Goal: Find specific page/section: Find specific page/section

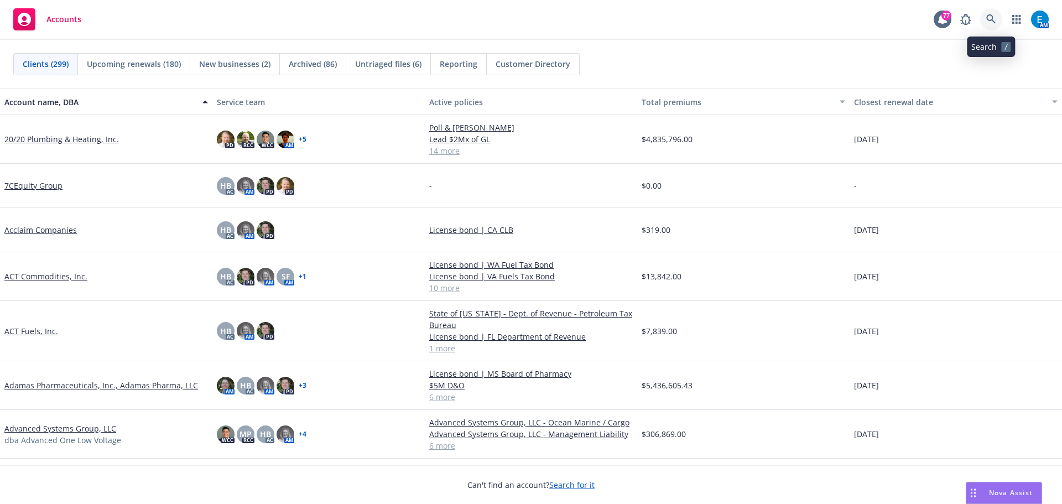
click at [991, 19] on icon at bounding box center [991, 19] width 10 height 10
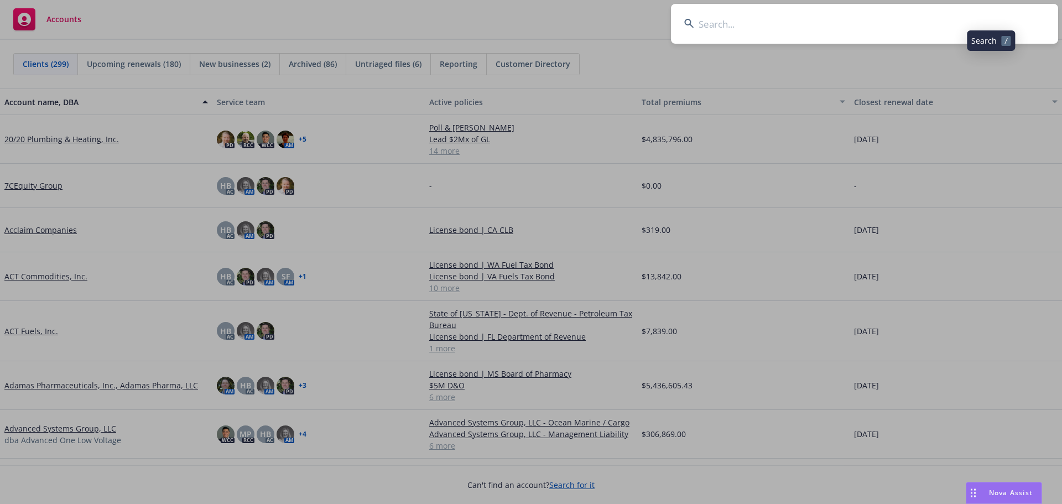
click at [964, 26] on input at bounding box center [864, 24] width 387 height 40
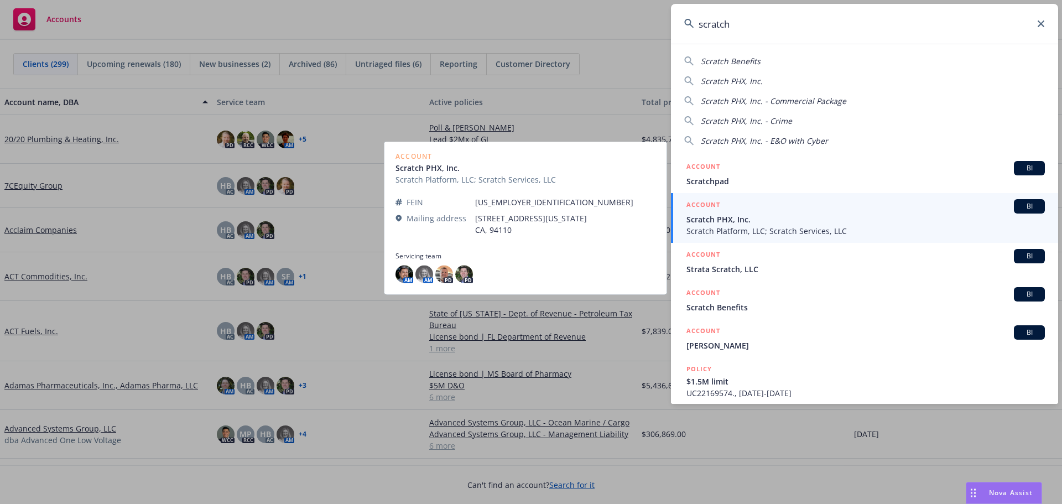
type input "scratch"
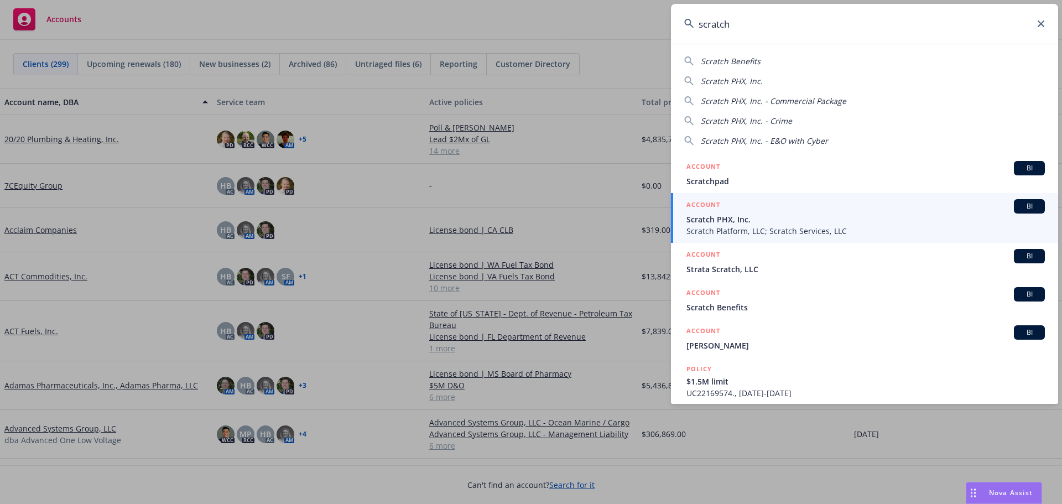
click at [725, 218] on span "Scratch PHX, Inc." at bounding box center [865, 220] width 358 height 12
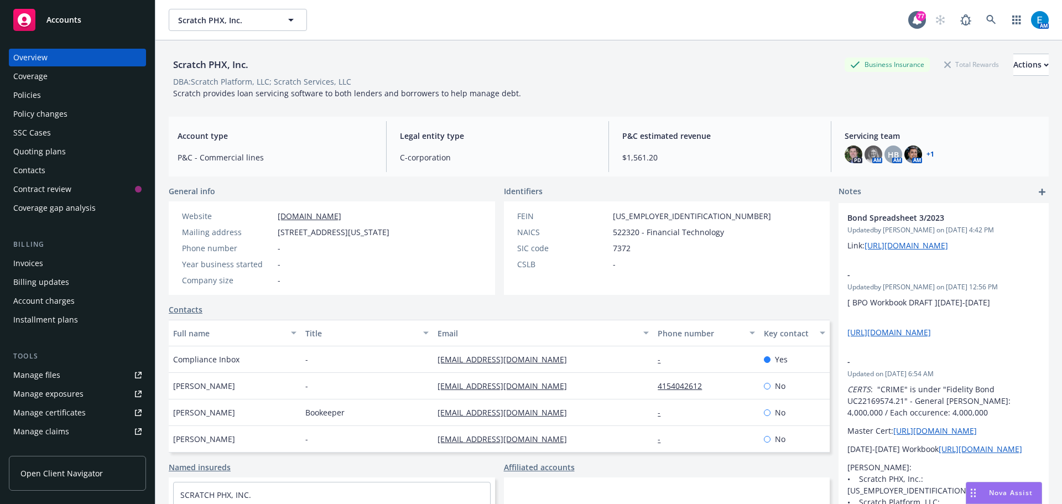
click at [29, 262] on div "Invoices" at bounding box center [28, 263] width 30 height 18
